Goal: Communication & Community: Answer question/provide support

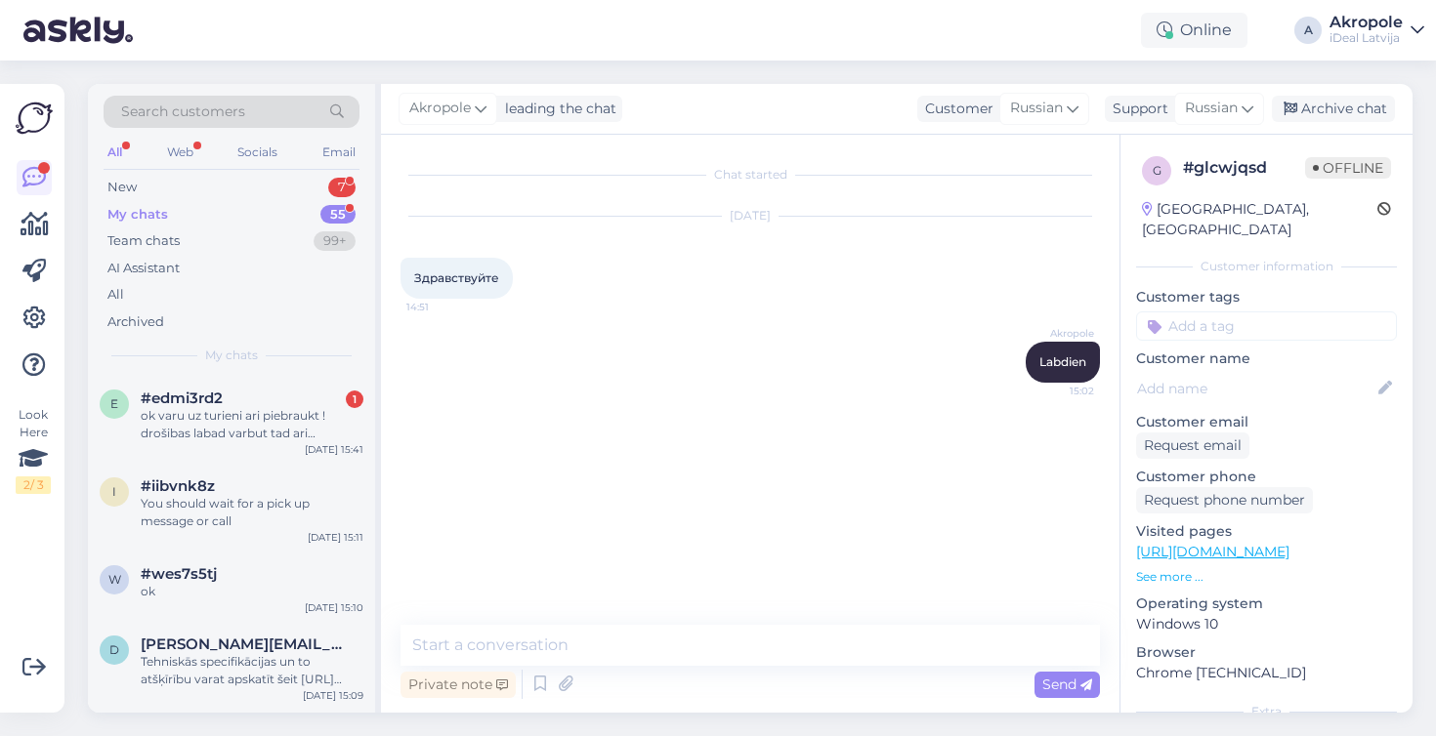
click at [313, 413] on div "ok varu uz turieni ari piebraukt ! drošibas labad varbut tad ari rezervejiet Ap…" at bounding box center [252, 424] width 223 height 35
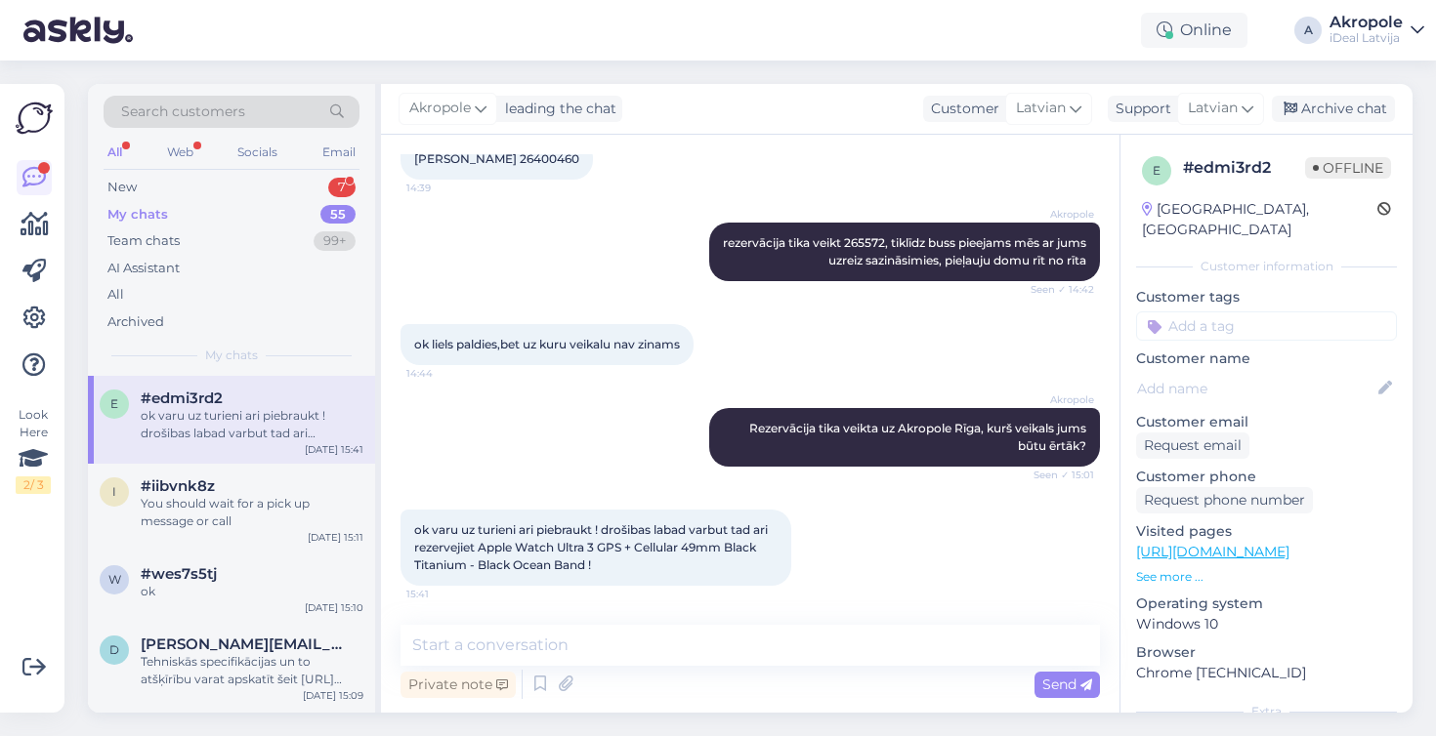
scroll to position [561, 0]
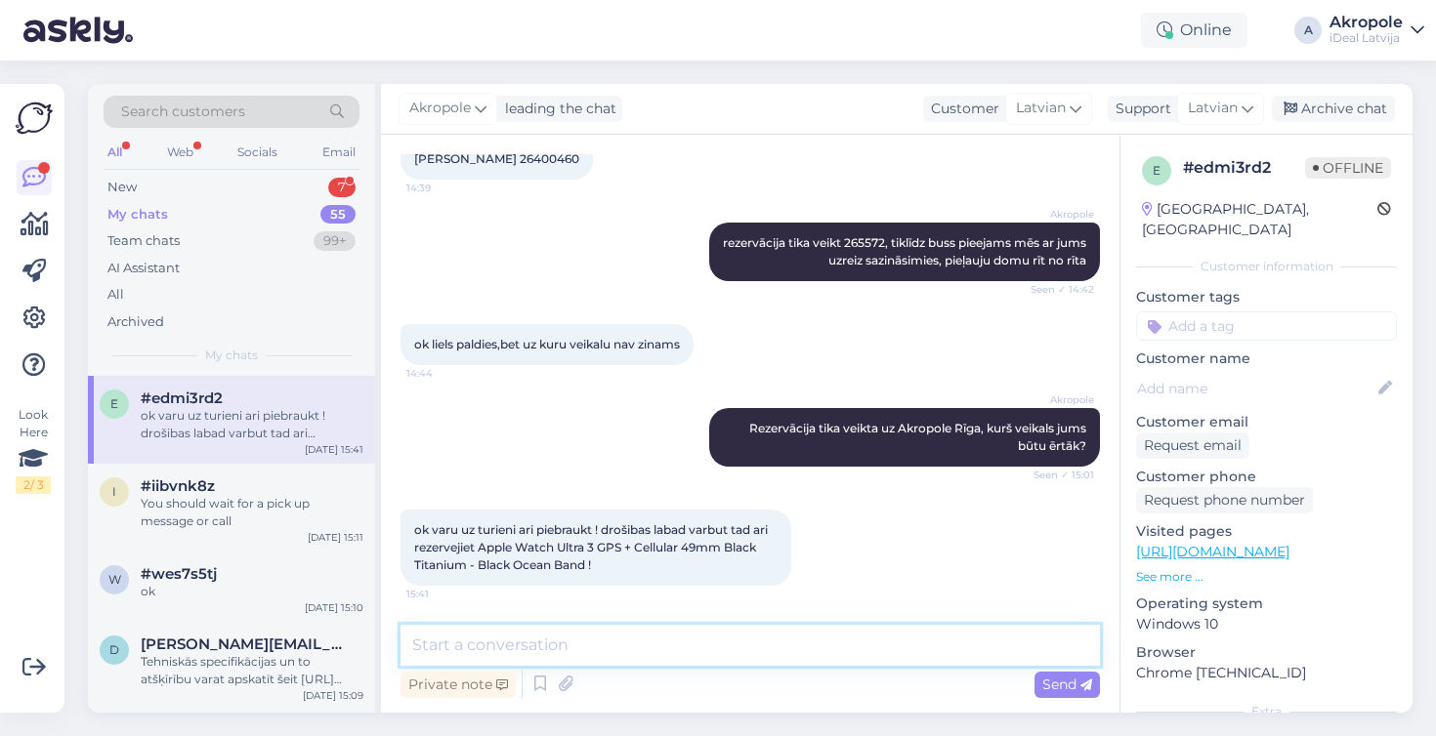
click at [672, 643] on textarea at bounding box center [749, 645] width 699 height 41
type textarea "Darīts :)"
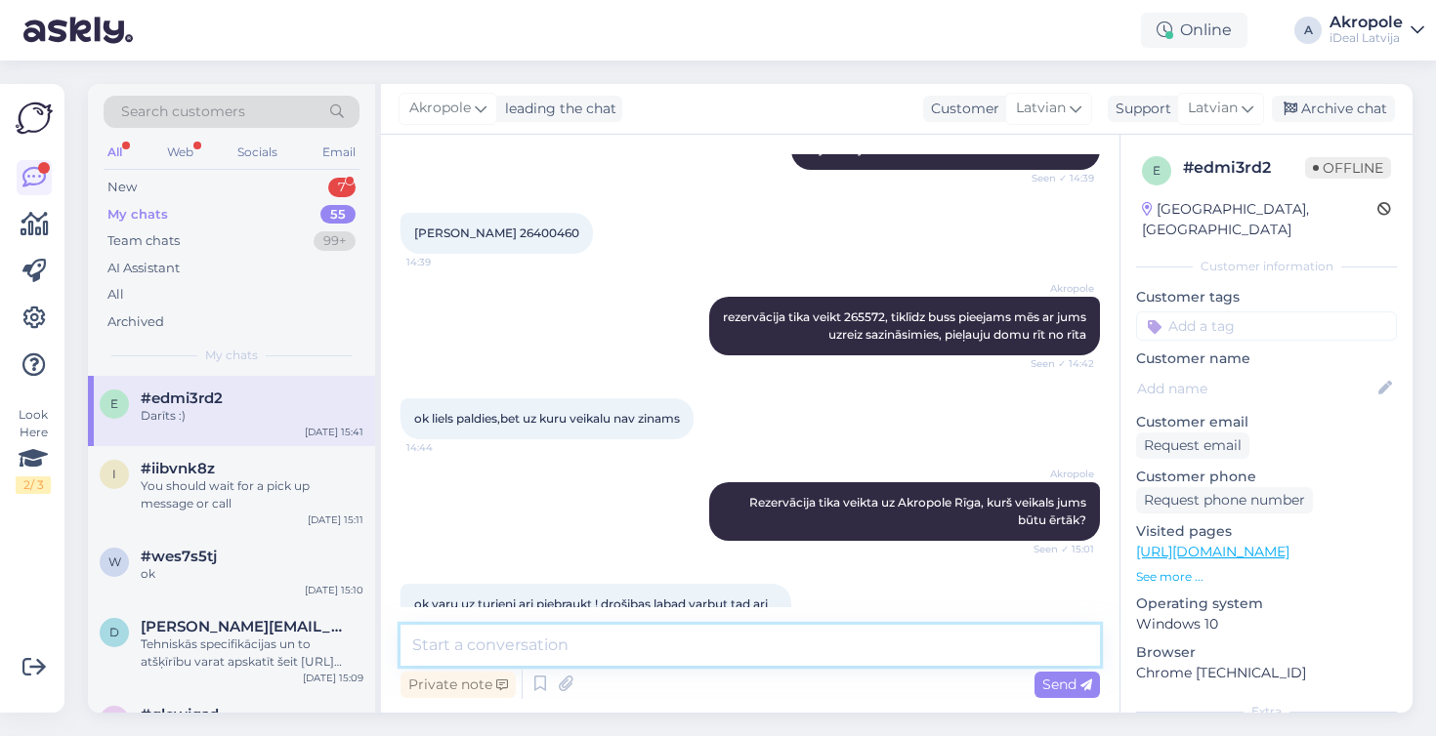
scroll to position [480, 0]
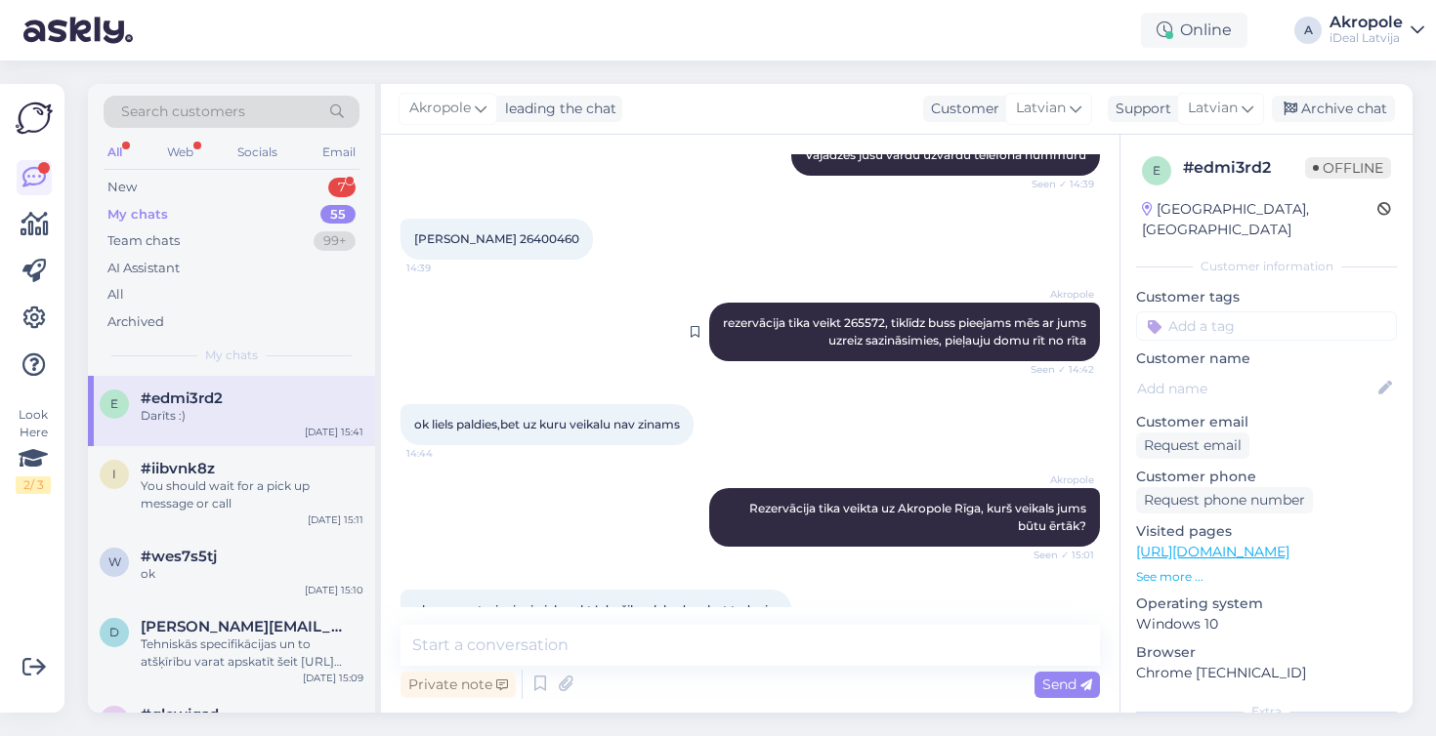
click at [892, 322] on span "rezervācija tika veikt 265572, tiklīdz buss pieejams mēs ar jums uzreiz sazinās…" at bounding box center [906, 331] width 366 height 32
copy span "265572"
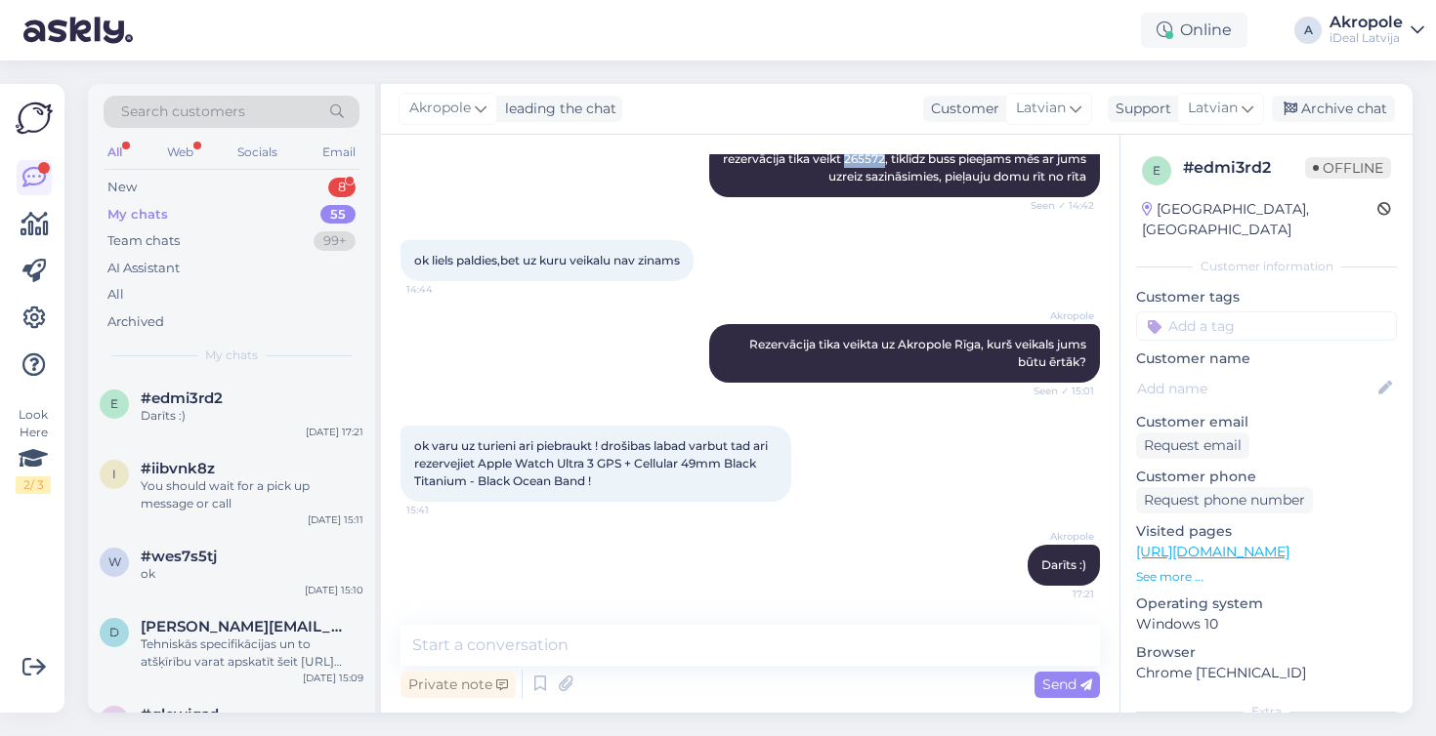
scroll to position [645, 0]
click at [215, 192] on div "New 8" at bounding box center [232, 187] width 256 height 27
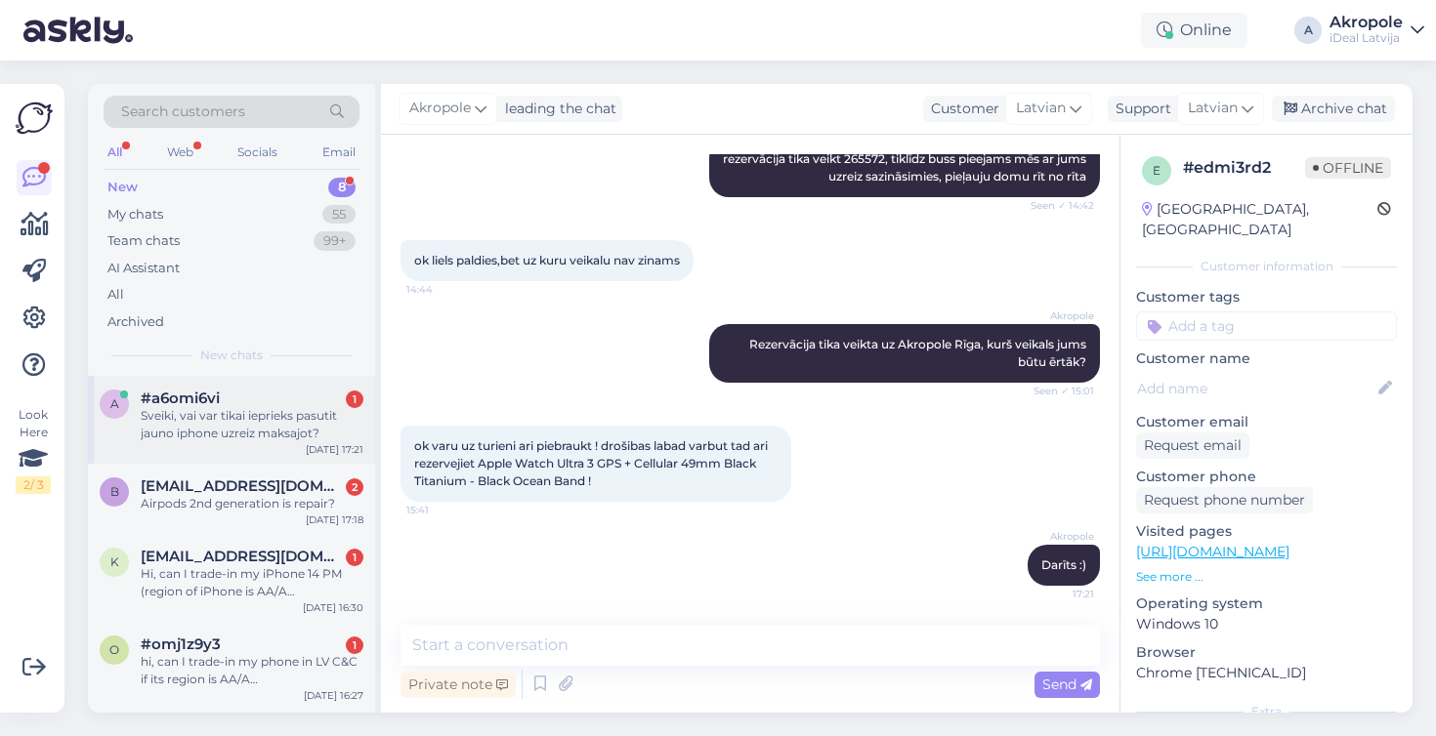
click at [263, 422] on div "Sveiki, vai var tikai ieprieks pasutit jauno iphone uzreiz maksajot?" at bounding box center [252, 424] width 223 height 35
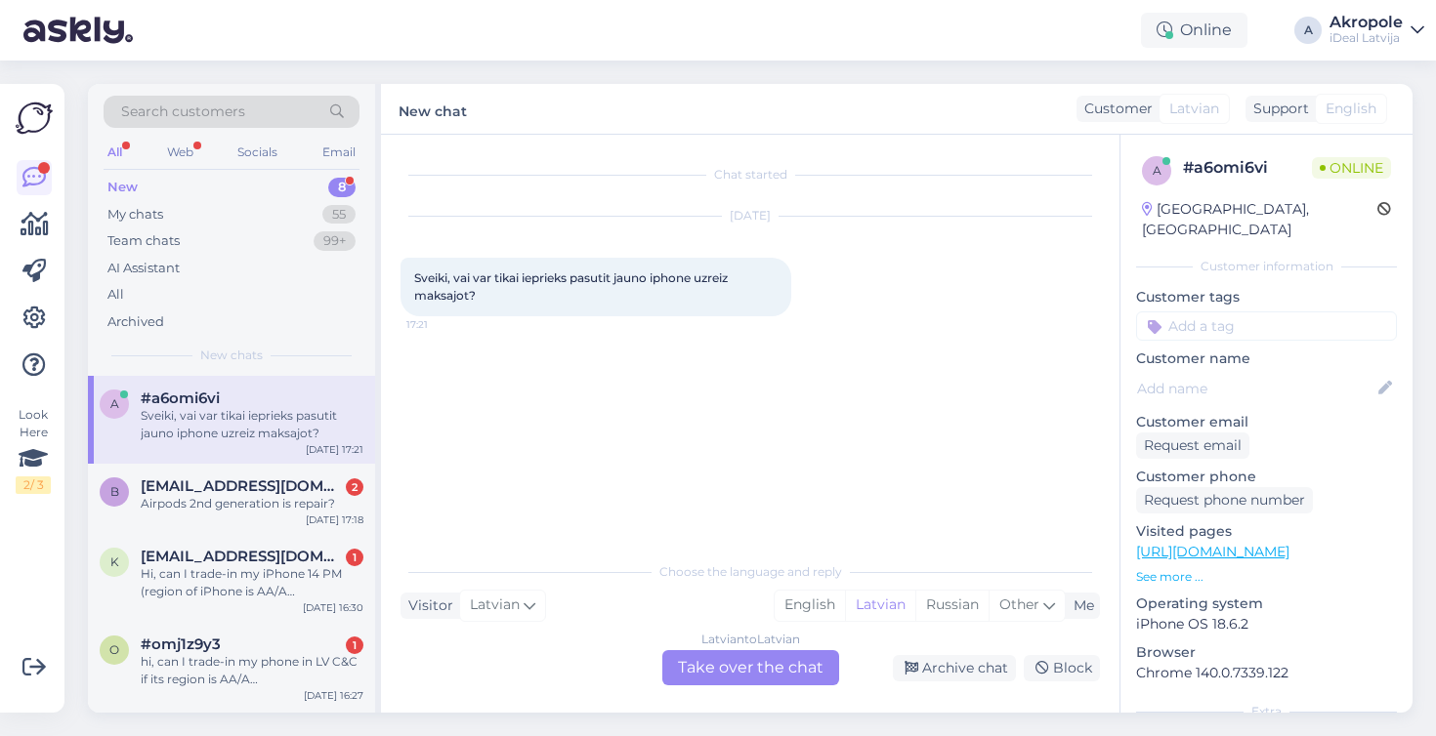
click at [687, 669] on div "Latvian to Latvian Take over the chat" at bounding box center [750, 667] width 177 height 35
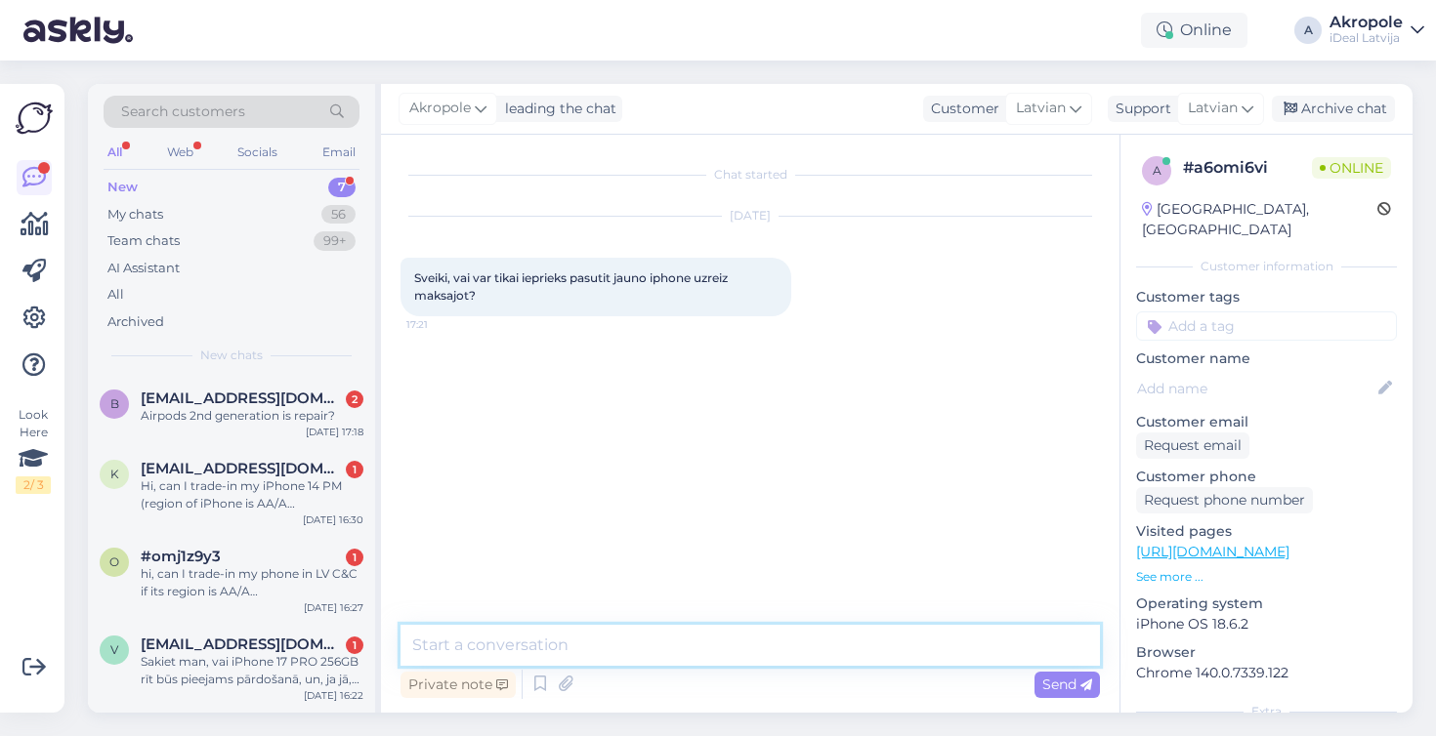
click at [663, 651] on textarea at bounding box center [749, 645] width 699 height 41
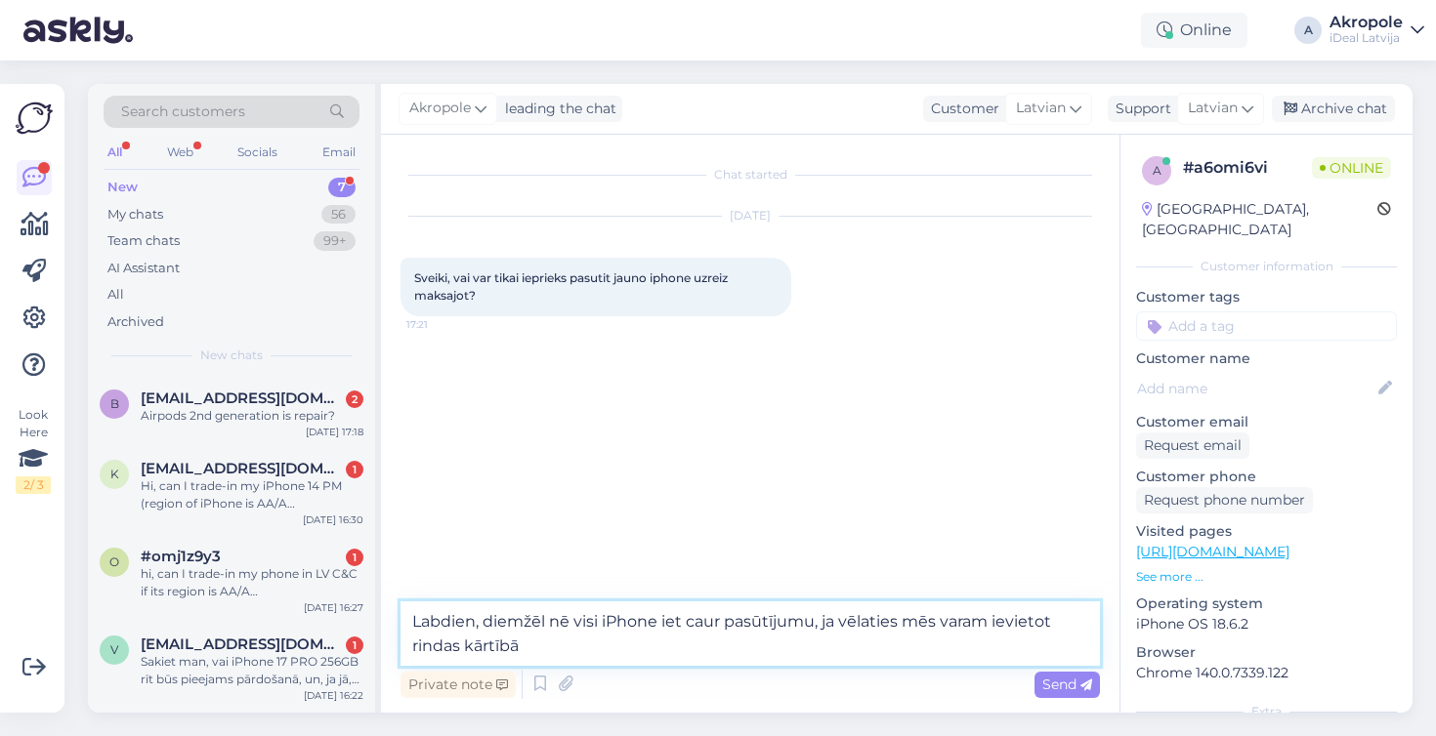
click at [727, 617] on textarea "Labdien, diemžēl nē visi iPhone iet caur pasūtījumu, ja vēlaties mēs varam ievi…" at bounding box center [749, 634] width 699 height 64
click at [734, 657] on textarea "Labdien, diemžēl nē visi iPhone iet caur priekš pasūtījumu, ja vēlaties mēs var…" at bounding box center [749, 634] width 699 height 64
drag, startPoint x: 595, startPoint y: 651, endPoint x: 416, endPoint y: 653, distance: 178.7
click at [416, 653] on textarea "Labdien, diemžēl nē visi iPhone iet caur priekš pasūtījumu, ja vēlaties mēs var…" at bounding box center [749, 634] width 699 height 64
click at [477, 646] on textarea "Labdien, diemžēl nē visi iPhone iet caur priekš pasūtījumu, ja vēlaties mēs var…" at bounding box center [749, 634] width 699 height 64
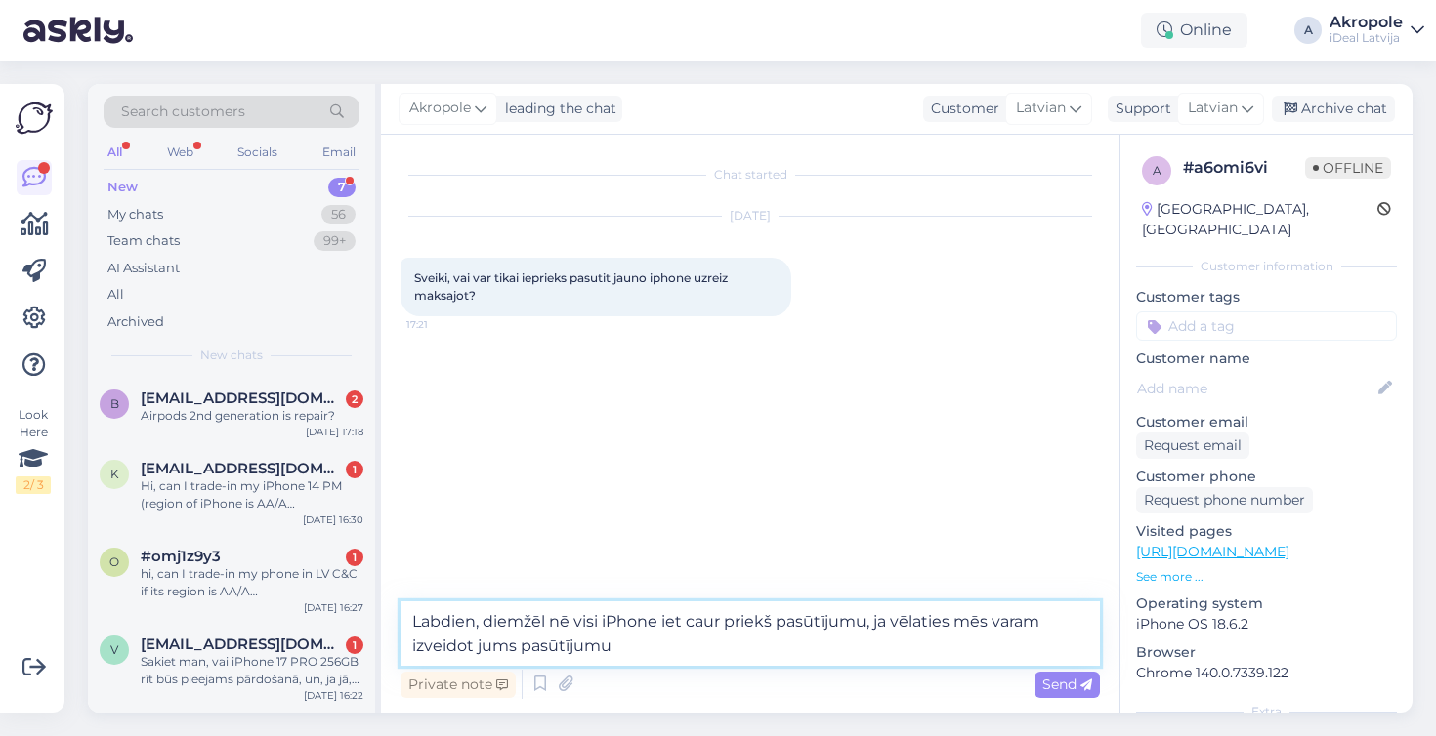
click at [664, 655] on textarea "Labdien, diemžēl nē visi iPhone iet caur priekš pasūtījumu, ja vēlaties mēs var…" at bounding box center [749, 634] width 699 height 64
type textarea "Labdien, diemžēl nē visi iPhone iet caur priekš pasūtījumu, ja vēlaties mēs var…"
click at [1080, 691] on span "Send" at bounding box center [1067, 685] width 50 height 18
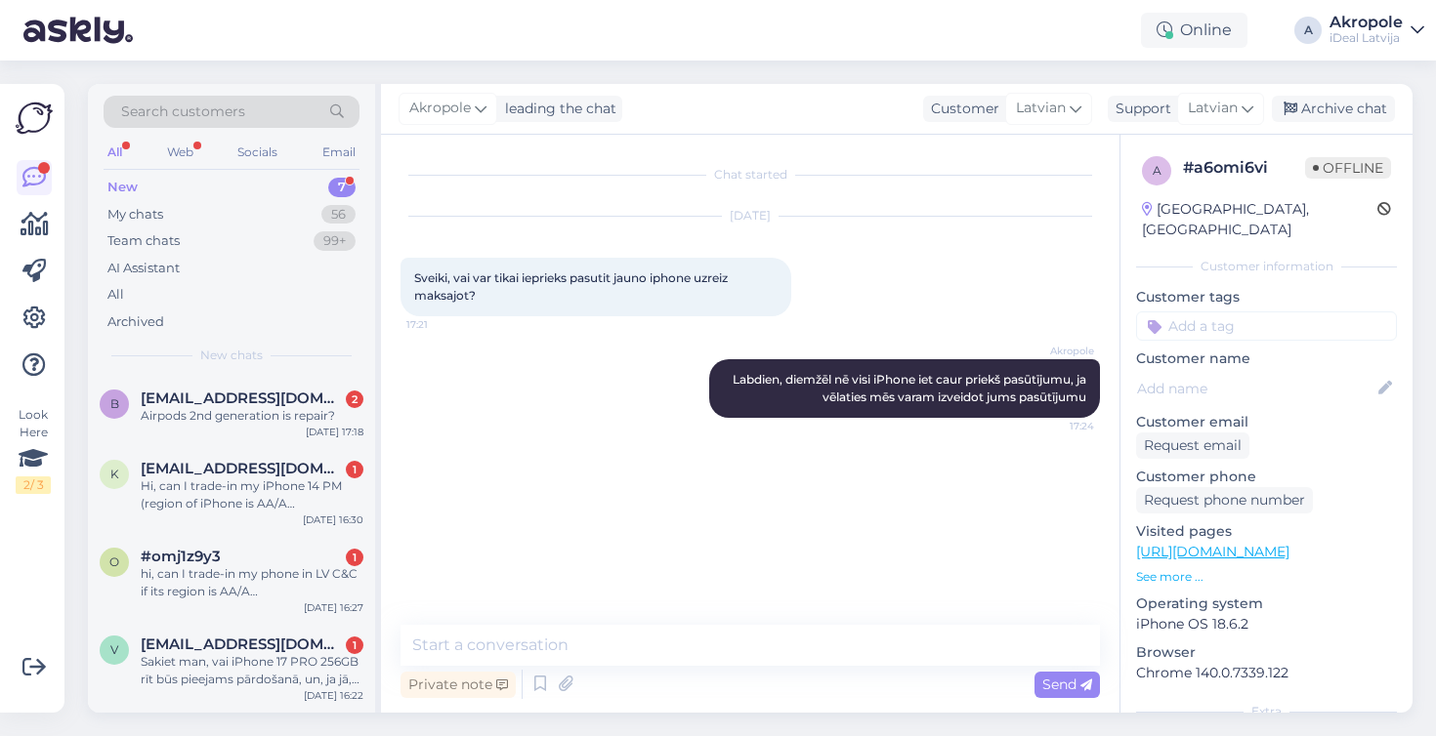
click at [890, 579] on div "Chat started [DATE] Sveiki, vai var tikai ieprieks pasutit jauno iphone uzreiz …" at bounding box center [758, 380] width 717 height 453
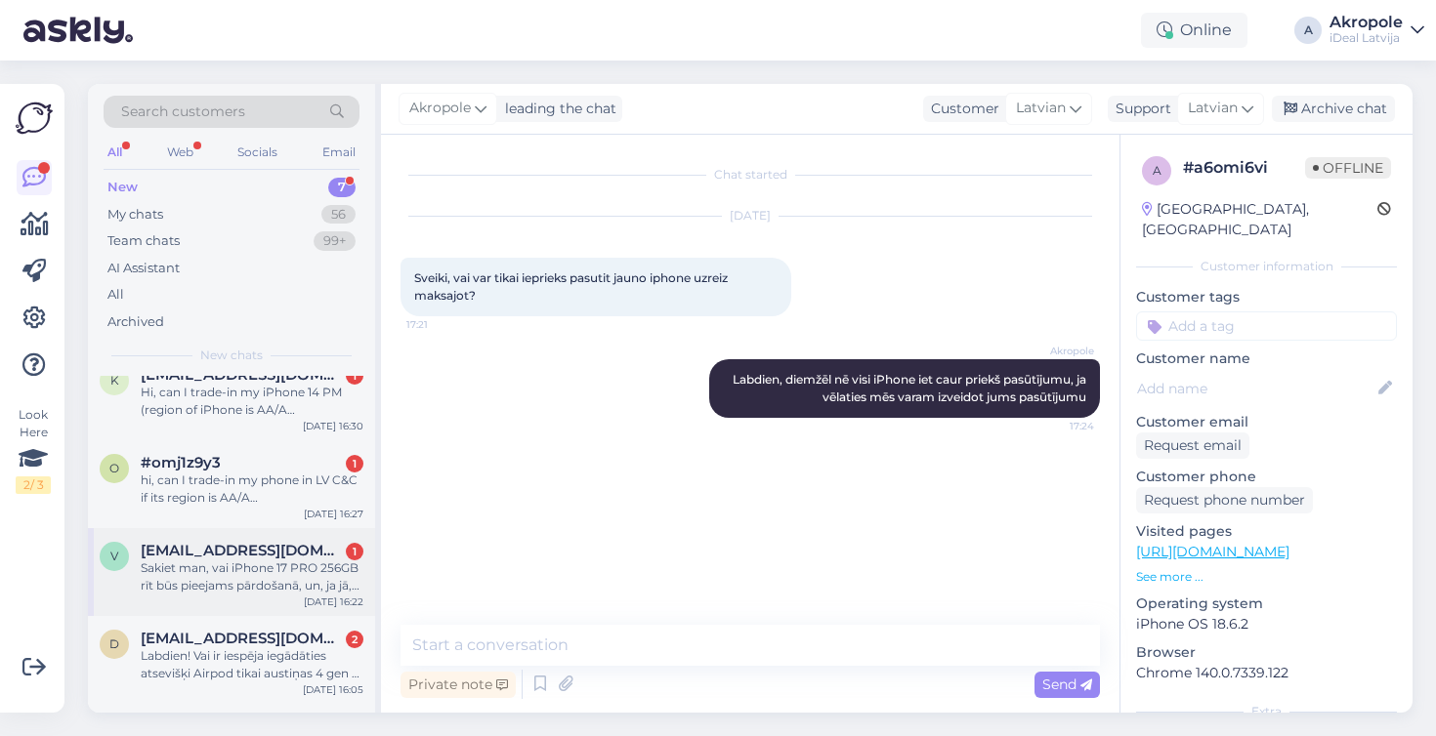
scroll to position [96, 0]
click at [282, 590] on div "v [EMAIL_ADDRESS][DOMAIN_NAME] 1 Sakiet man, vai iPhone 17 PRO 256GB rīt būs pi…" at bounding box center [231, 570] width 287 height 88
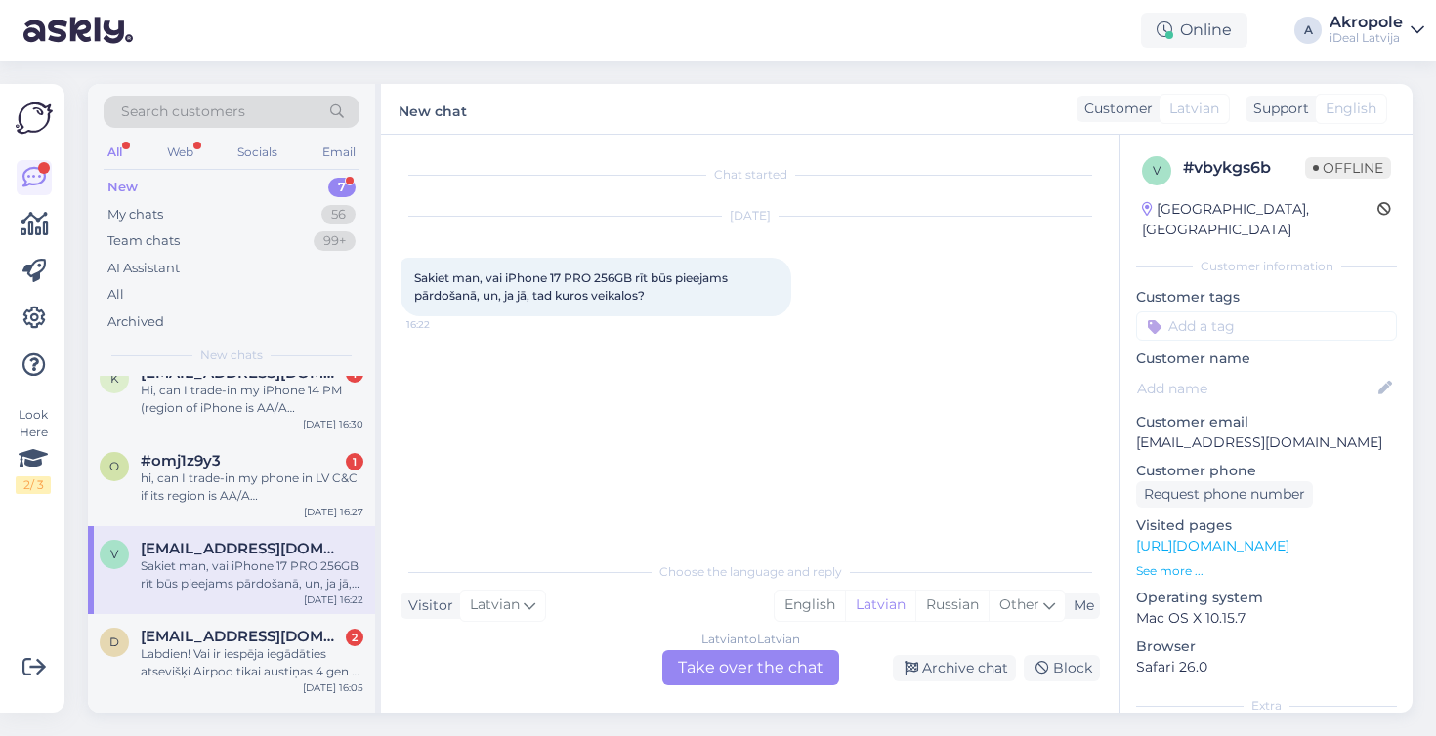
click at [760, 660] on div "Latvian to Latvian Take over the chat" at bounding box center [750, 667] width 177 height 35
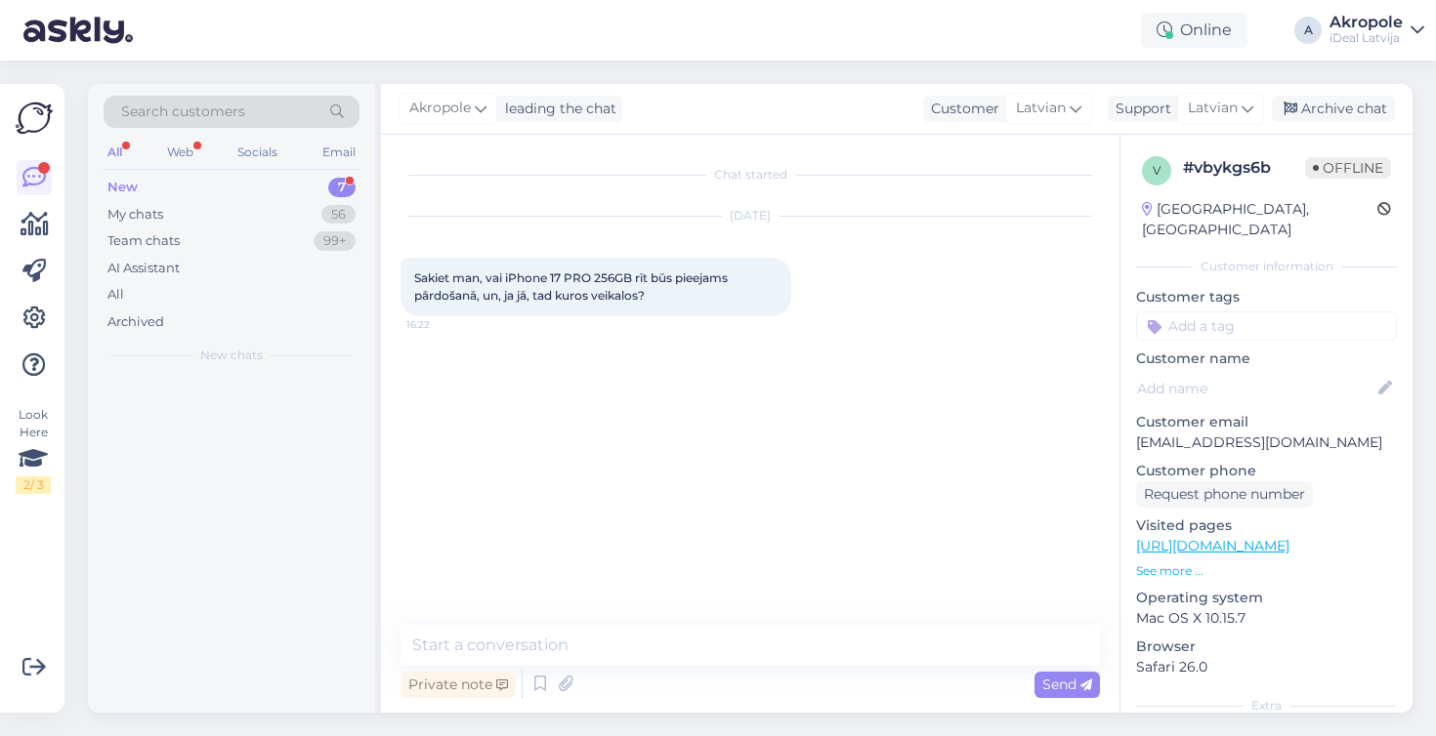
scroll to position [0, 0]
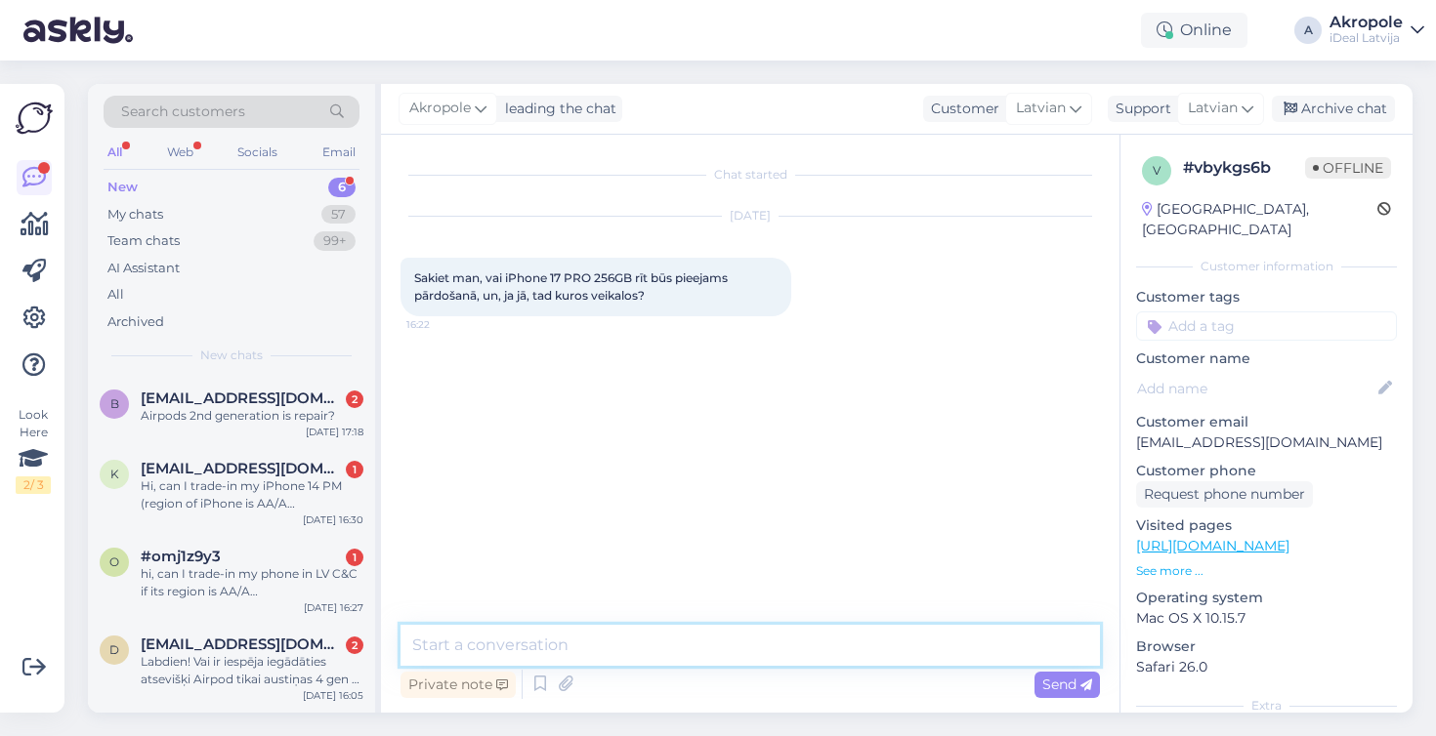
click at [636, 654] on textarea at bounding box center [749, 645] width 699 height 41
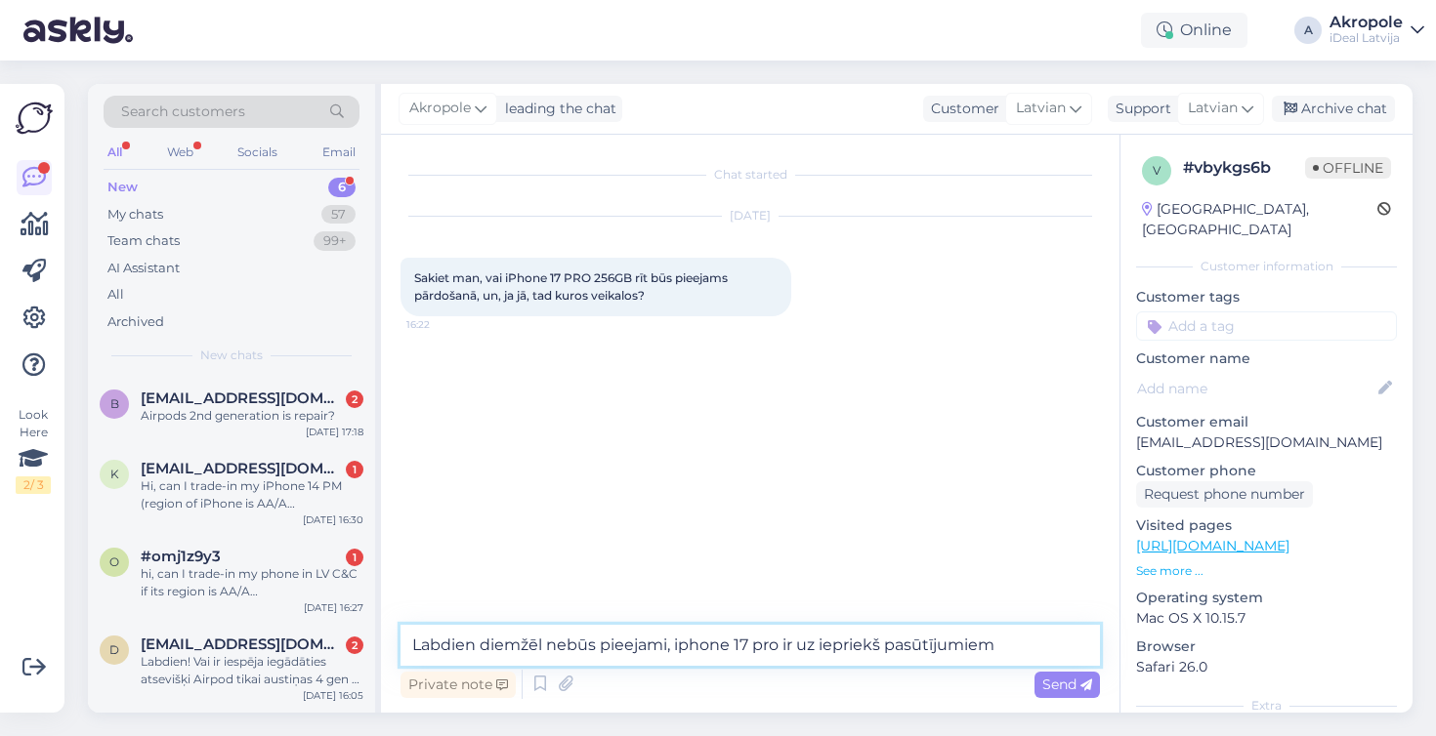
click at [476, 650] on textarea "Labdien diemžēl nebūs pieejami, iphone 17 pro ir uz iepriekš pasūtījumiem" at bounding box center [749, 645] width 699 height 41
click at [1046, 650] on textarea "Labdien, diemžēl nebūs pieejami, iphone 17 pro ir uz iepriekš pasūtījumiem" at bounding box center [749, 645] width 699 height 41
type textarea "Labdien, diemžēl nebūs pieejami, iphone 17 pro ir uz iepriekš pasūtījumiem"
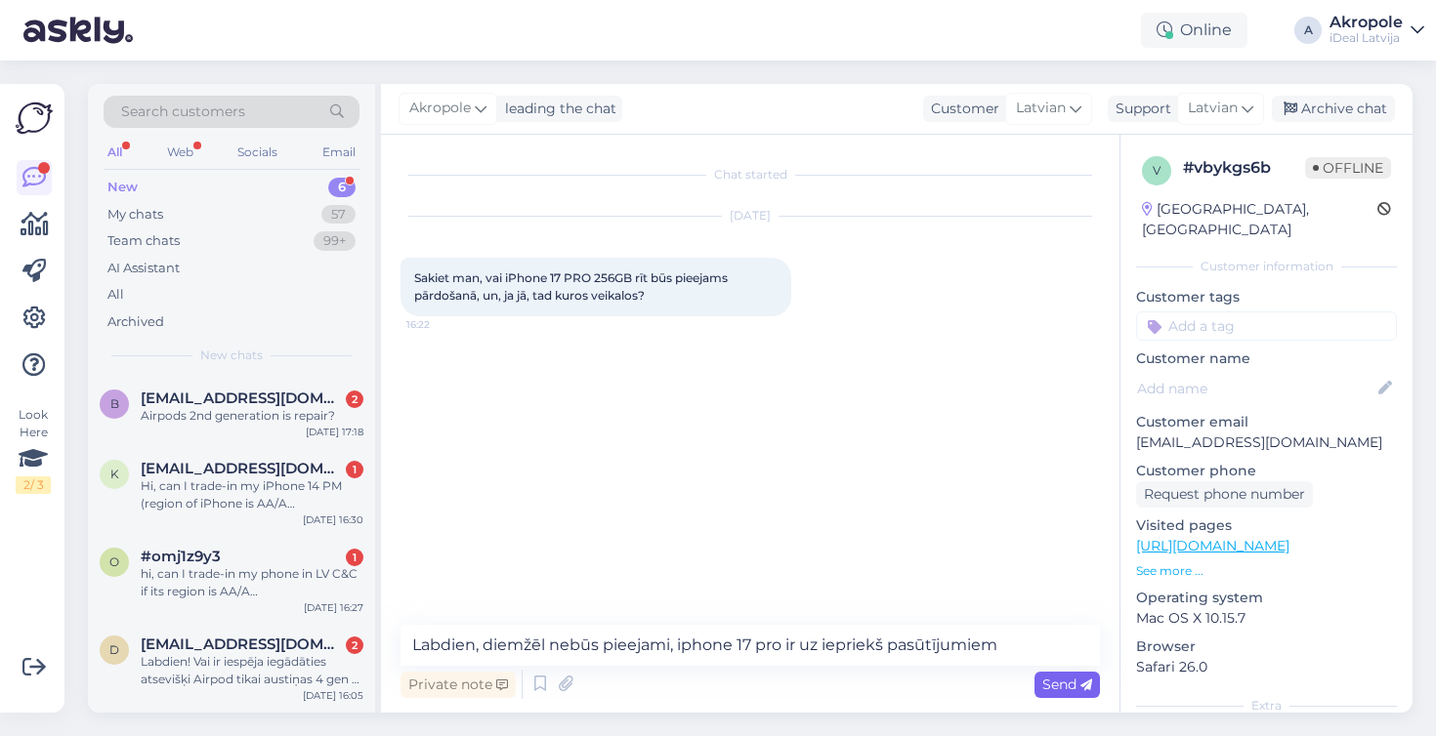
click at [1054, 684] on span "Send" at bounding box center [1067, 685] width 50 height 18
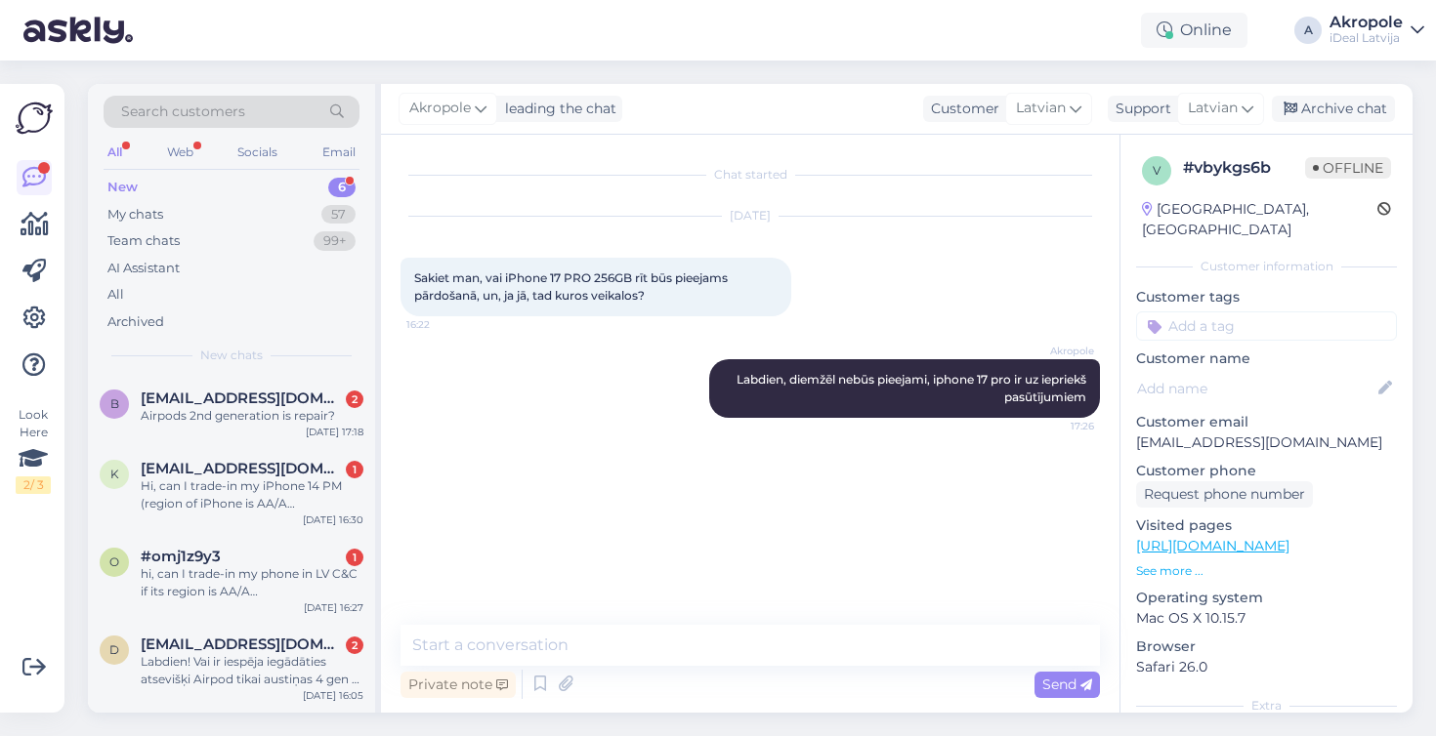
click at [917, 605] on div "Chat started [DATE] Sakiet man, vai iPhone 17 PRO 256GB rīt būs pieejams pārdoš…" at bounding box center [758, 380] width 717 height 453
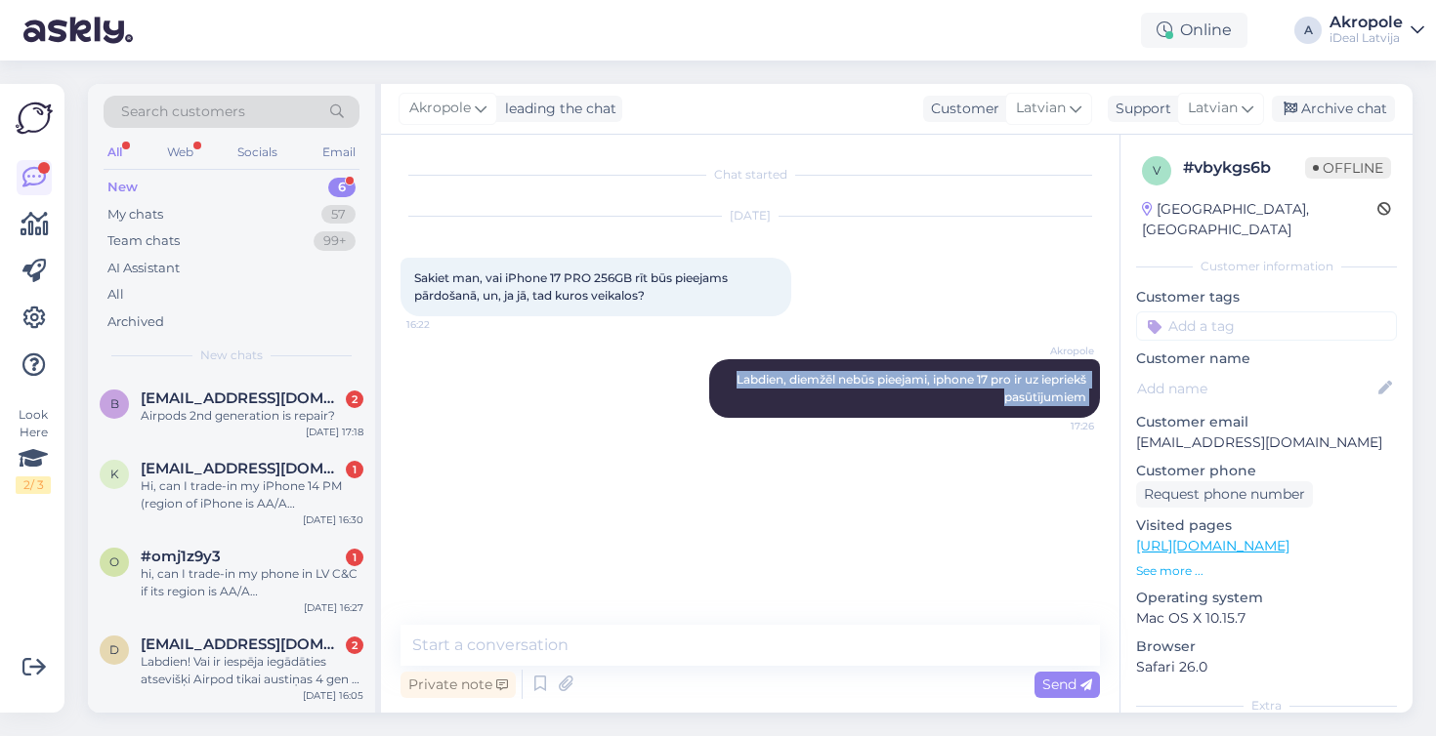
click at [917, 605] on div "Chat started [DATE] Sakiet man, vai iPhone 17 PRO 256GB rīt būs pieejams pārdoš…" at bounding box center [758, 380] width 717 height 453
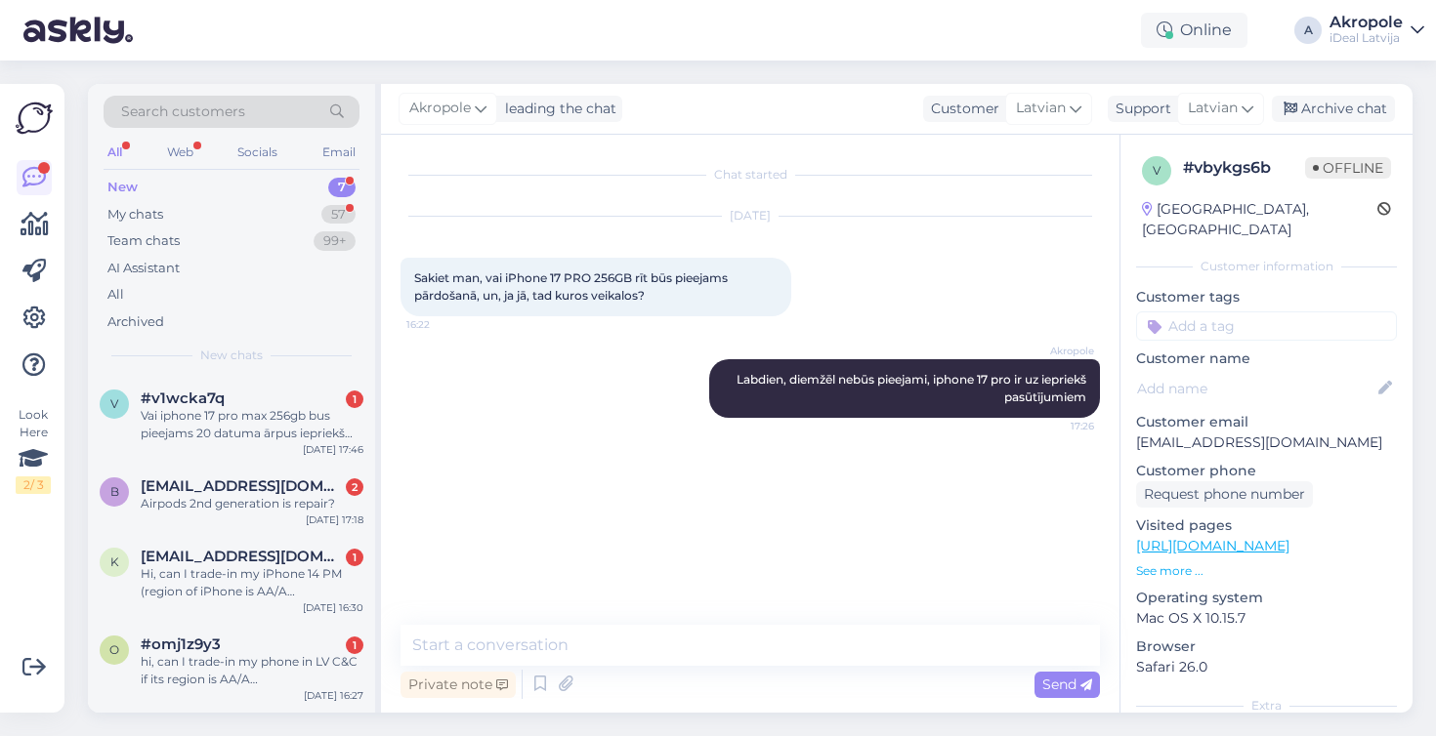
click at [591, 326] on div "[DATE] Sakiet man, vai iPhone 17 PRO 256GB rīt būs pieejams pārdošanā, un, ja j…" at bounding box center [749, 266] width 699 height 143
click at [277, 217] on div "My chats 57" at bounding box center [232, 214] width 256 height 27
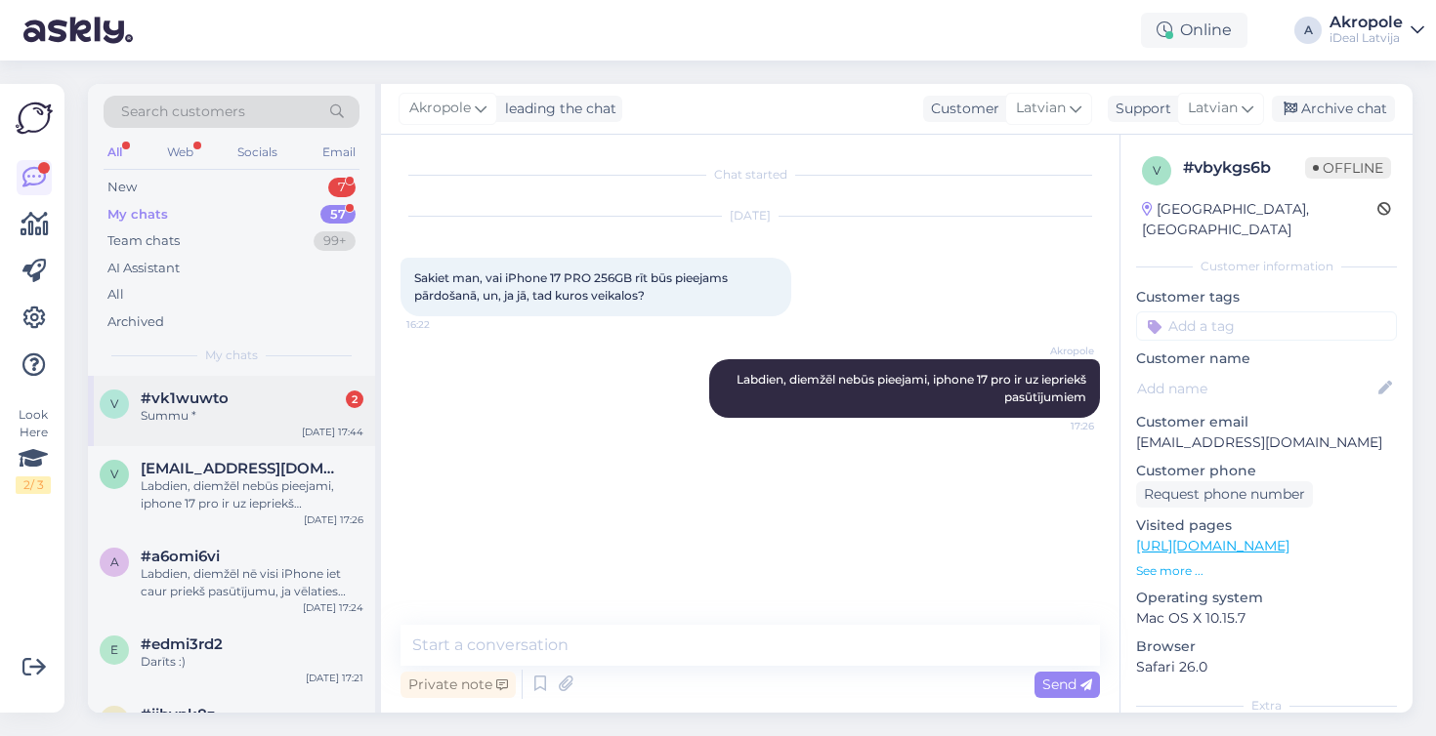
click at [307, 397] on div "#vk1wuwto 2" at bounding box center [252, 399] width 223 height 18
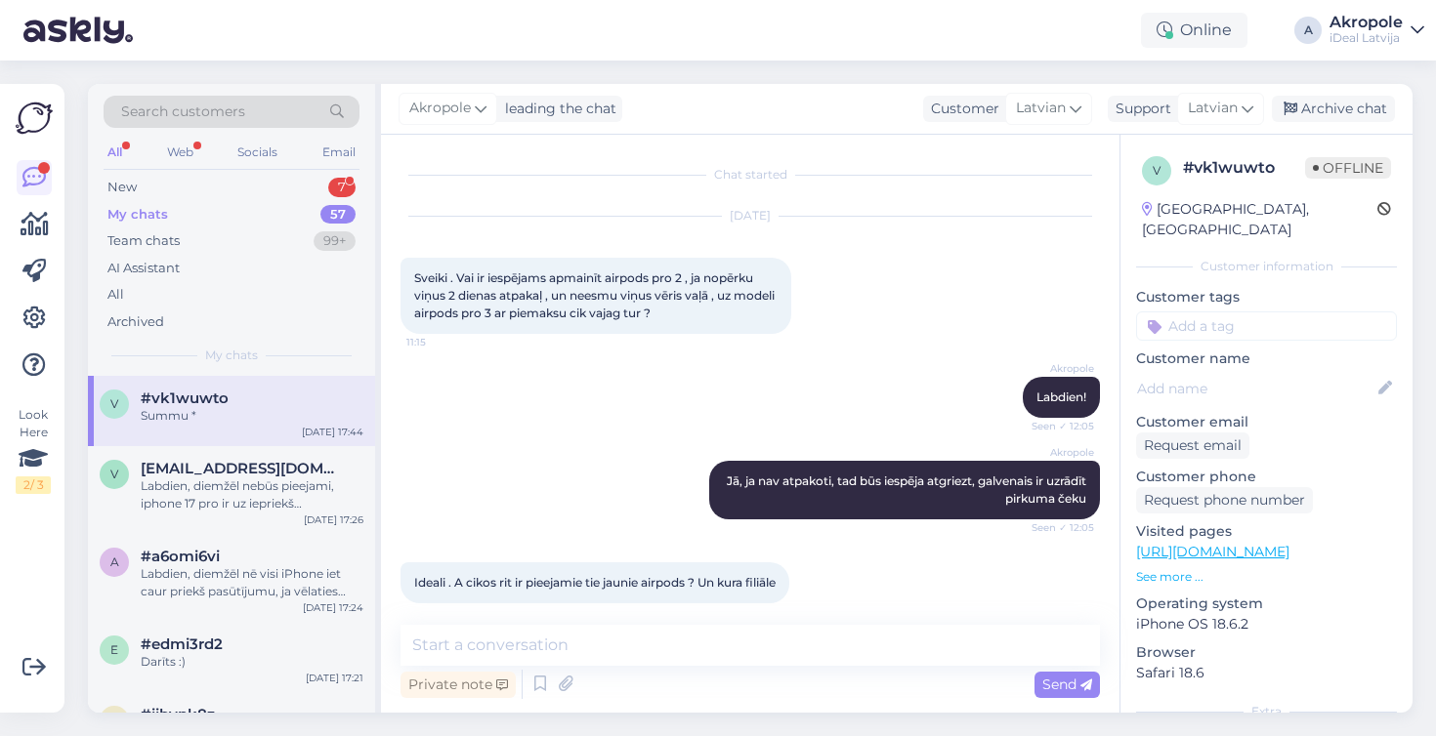
scroll to position [490, 0]
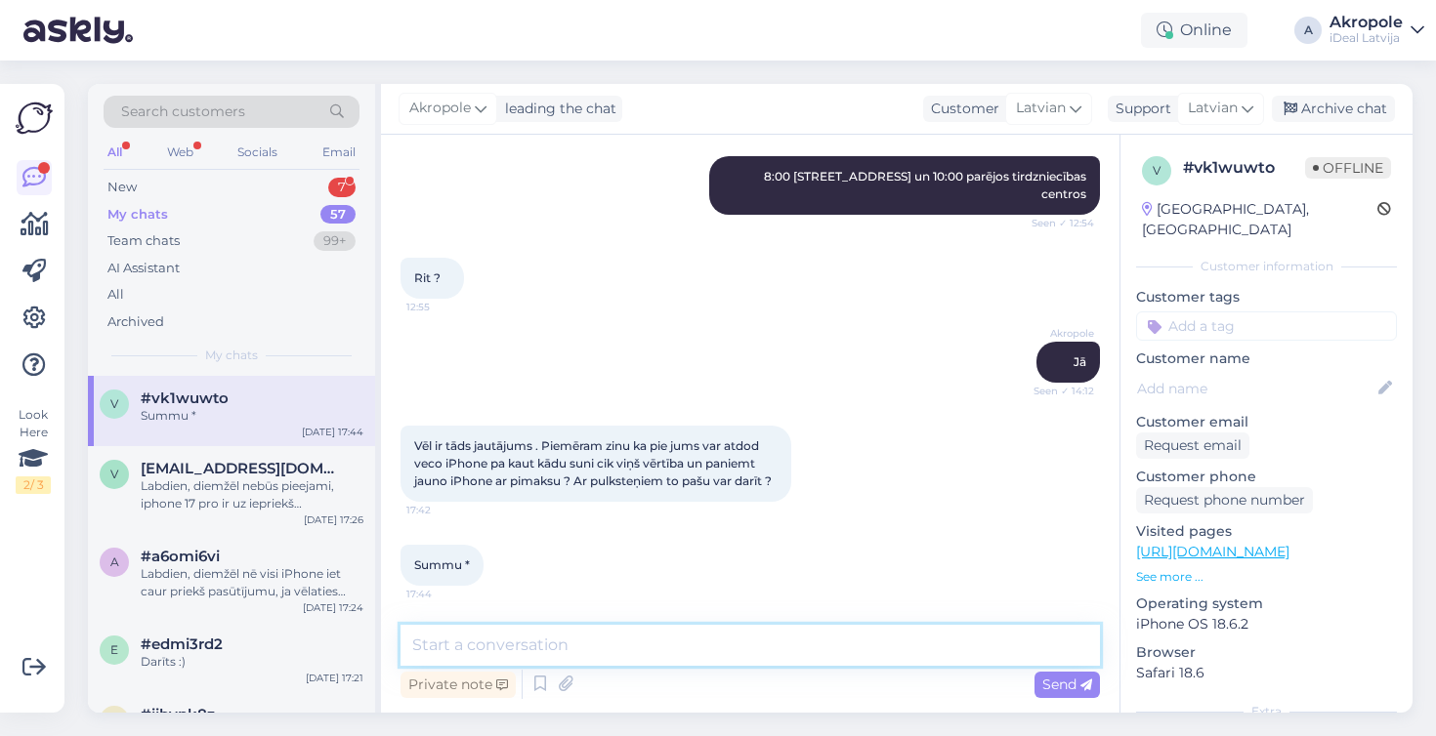
click at [543, 649] on textarea at bounding box center [749, 645] width 699 height 41
type textarea "jā protams var, šeit jus varat novērtēt ierīces"
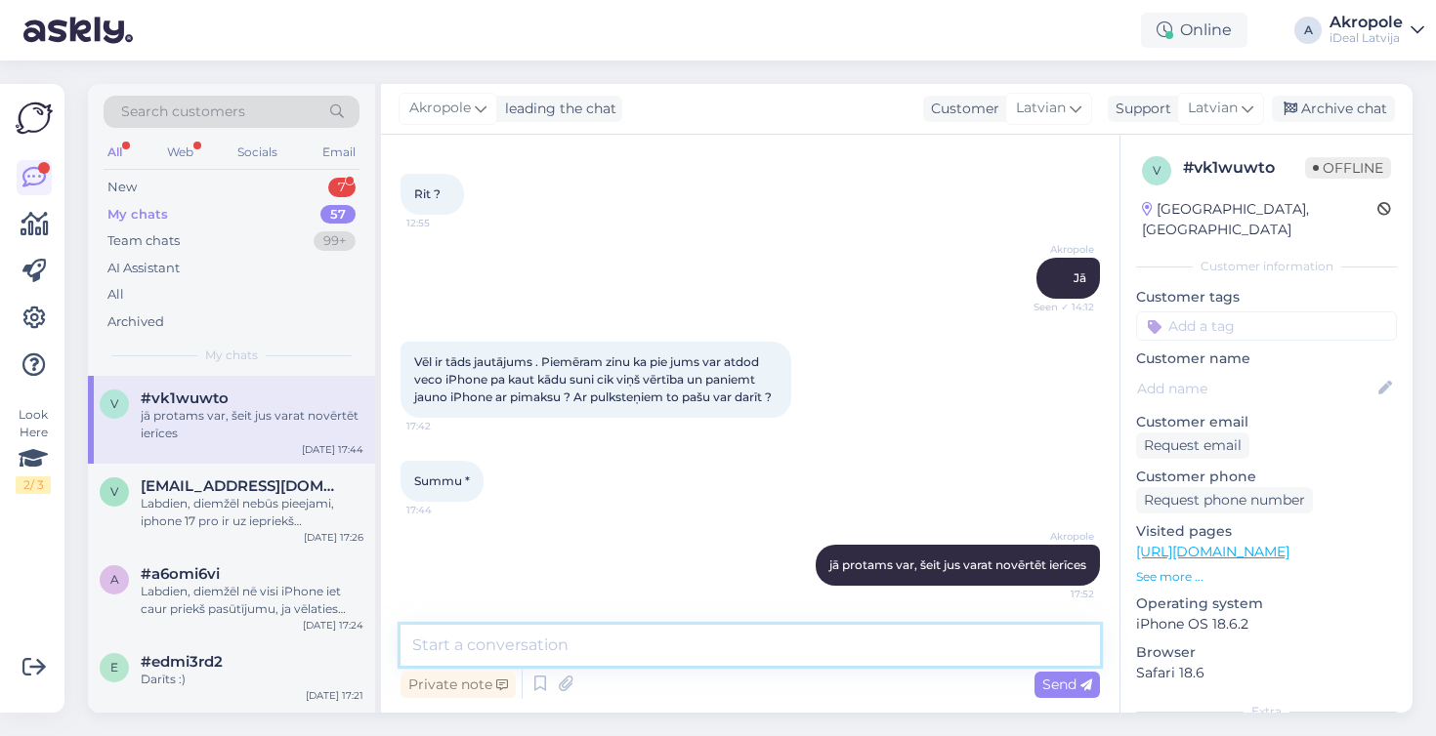
paste textarea "[URL][DOMAIN_NAME]"
type textarea "[URL][DOMAIN_NAME]"
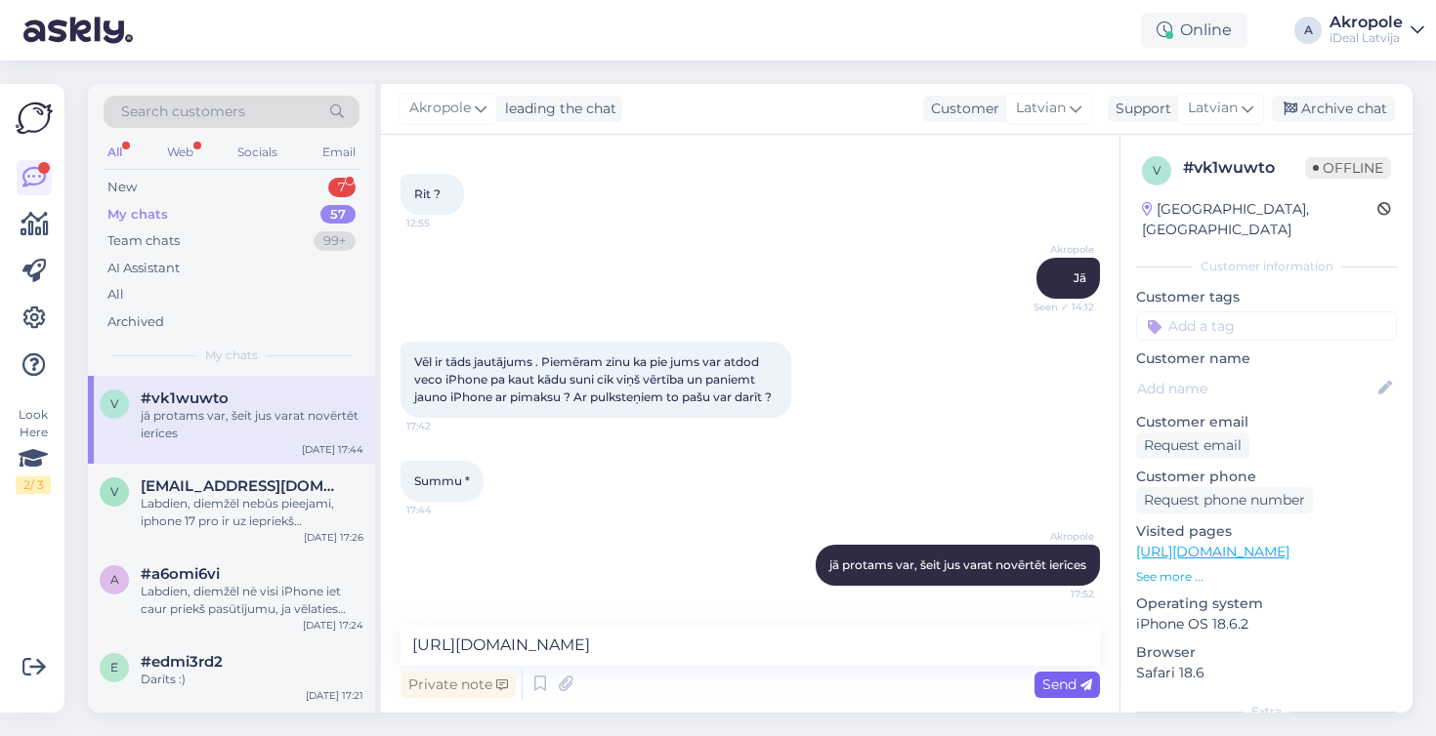
click at [1077, 685] on span "Send" at bounding box center [1067, 685] width 50 height 18
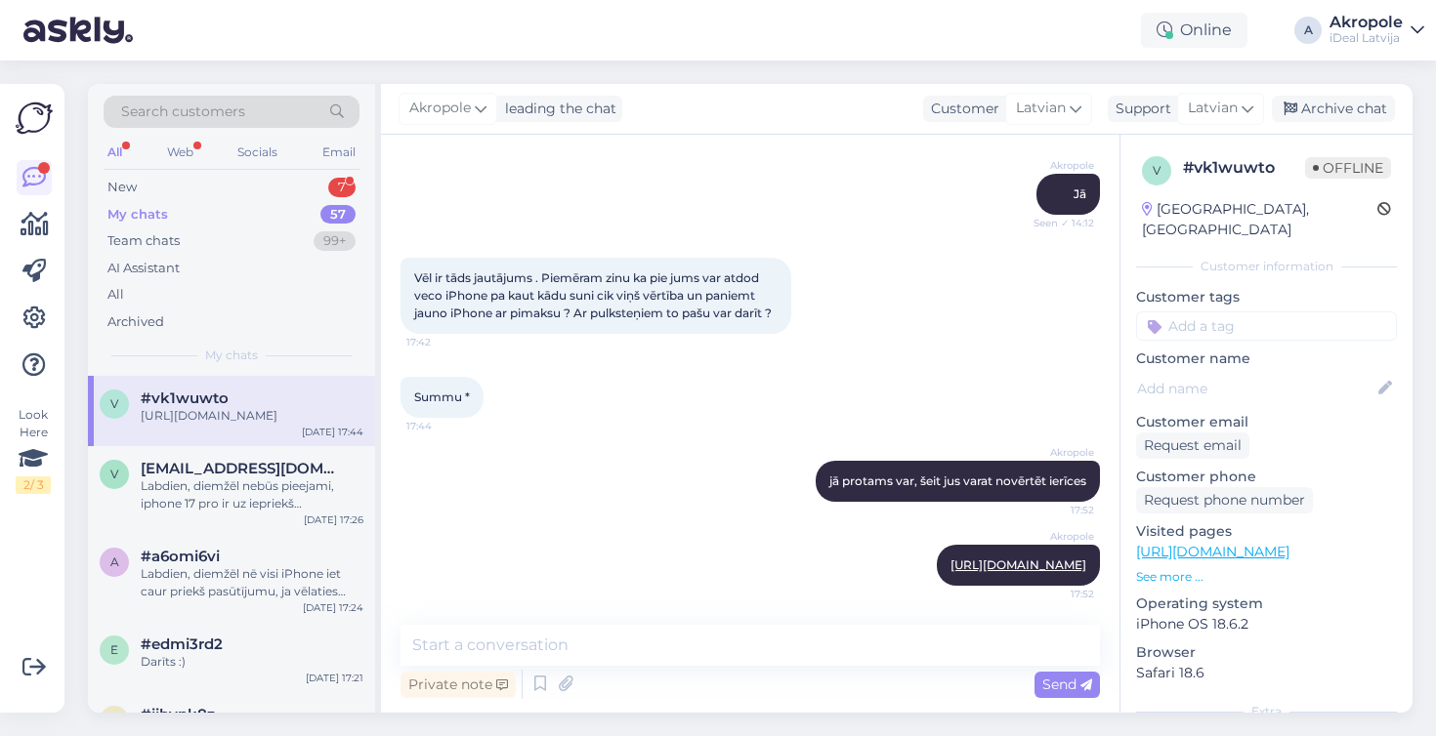
scroll to position [658, 0]
click at [626, 547] on div "Akropole [URL][DOMAIN_NAME] 17:52" at bounding box center [749, 565] width 699 height 84
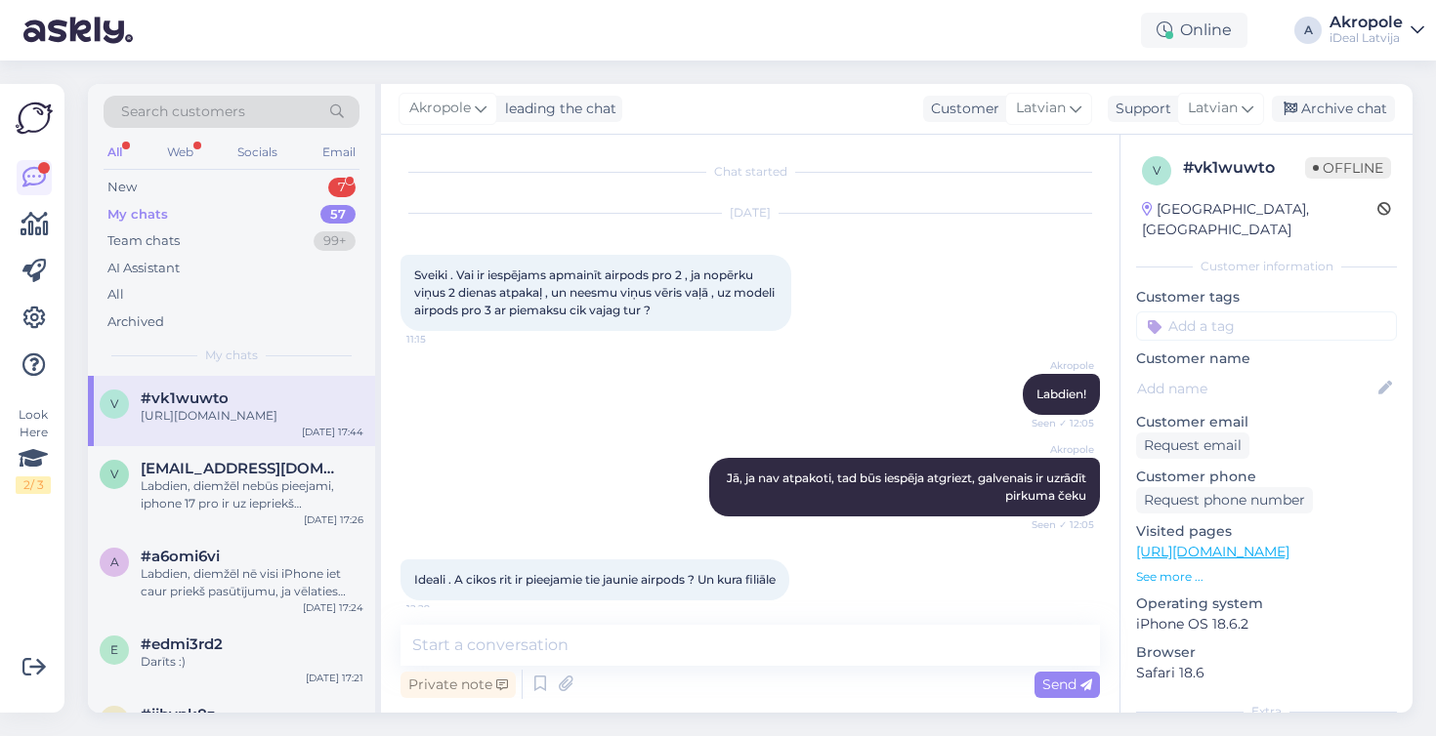
scroll to position [0, 0]
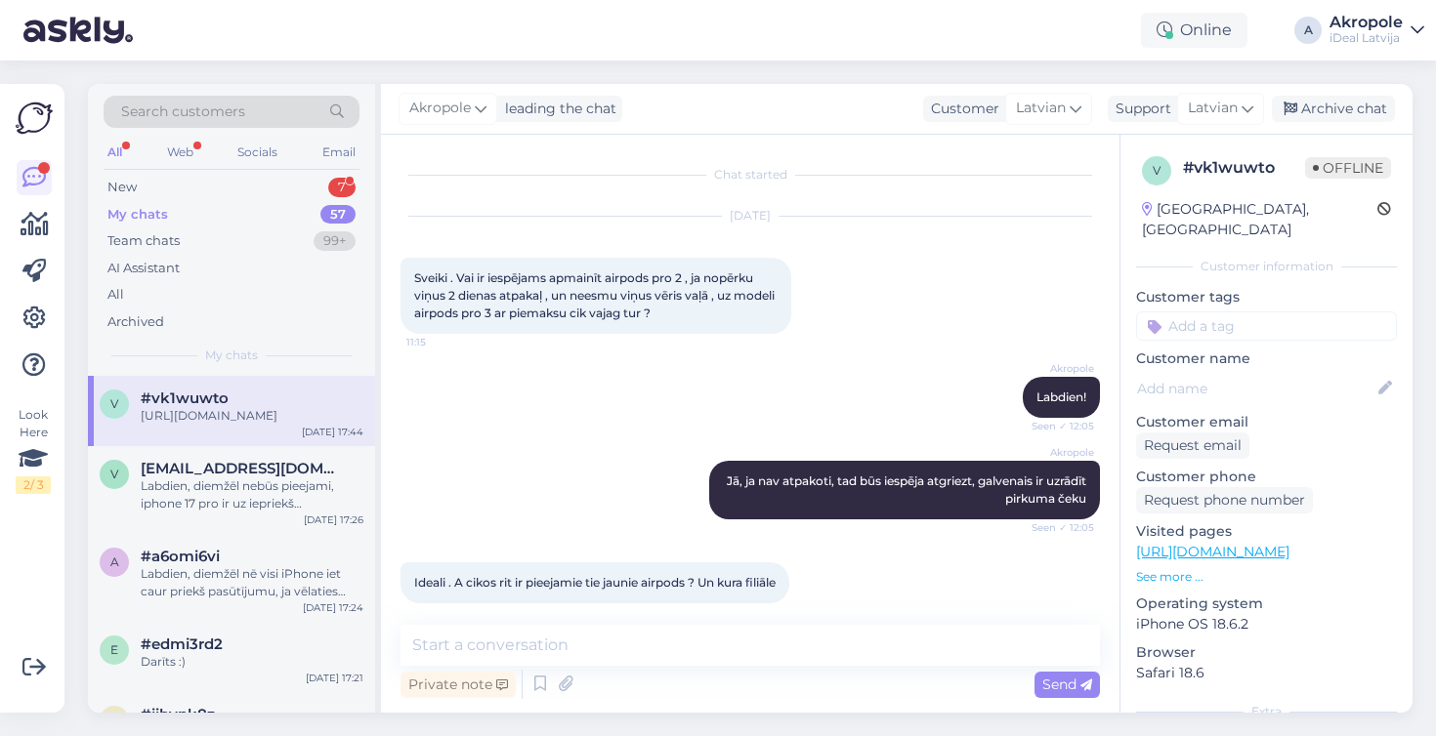
click at [588, 483] on div "Akropole Jā, ja nav atpakoti, tad būs iespēja atgriezt, galvenais ir uzrādīt pi…" at bounding box center [749, 490] width 699 height 102
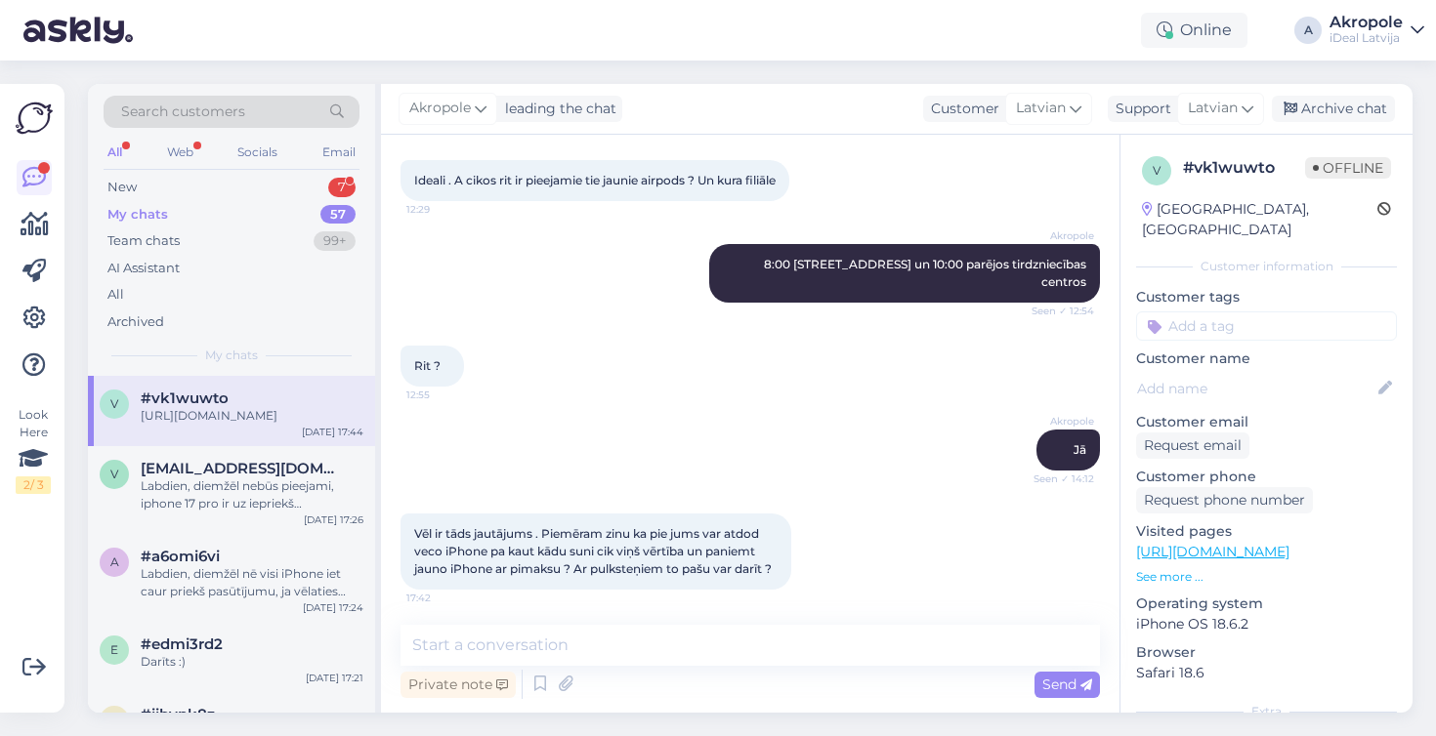
scroll to position [402, 0]
click at [835, 490] on div "Akropole Jā Seen ✓ 14:12" at bounding box center [749, 450] width 699 height 84
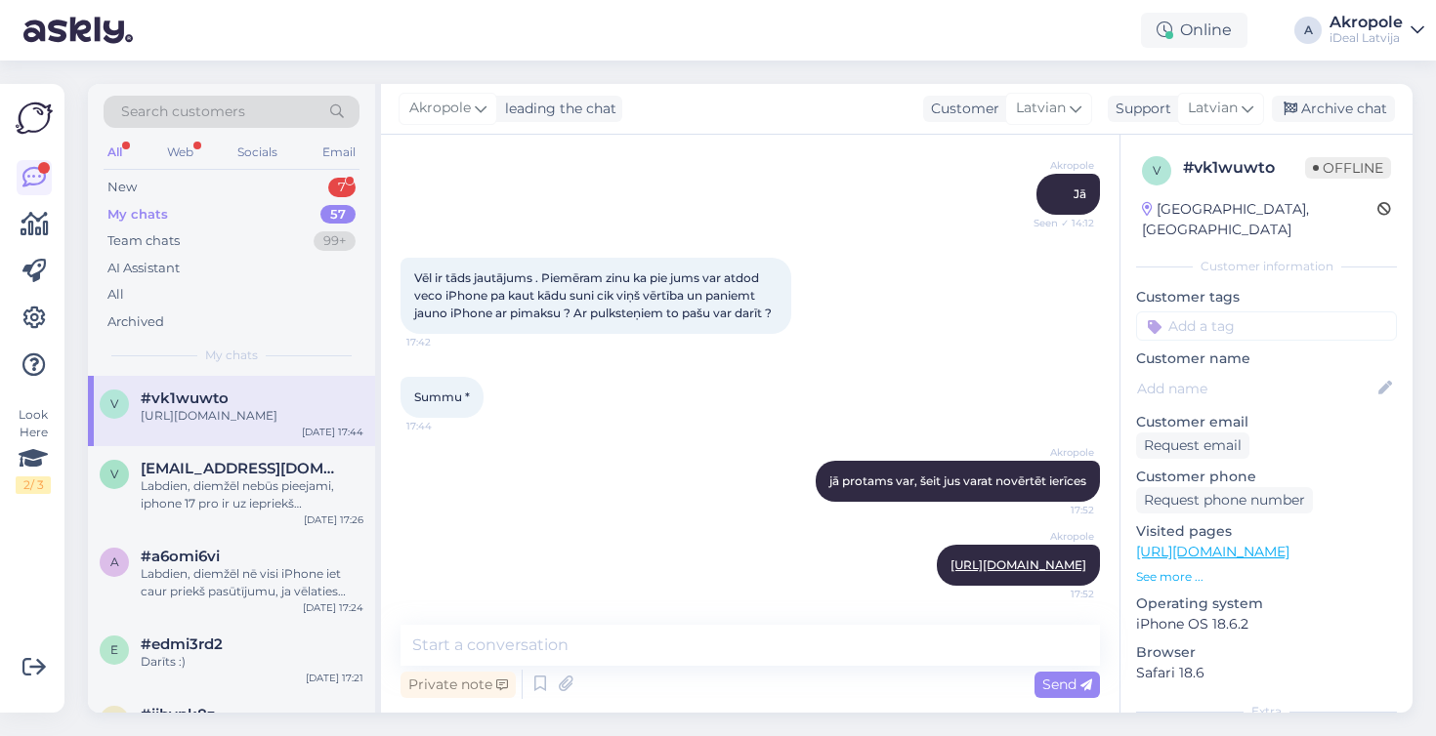
scroll to position [658, 0]
click at [632, 566] on div "Akropole [URL][DOMAIN_NAME] 17:52" at bounding box center [749, 565] width 699 height 84
